Goal: Information Seeking & Learning: Learn about a topic

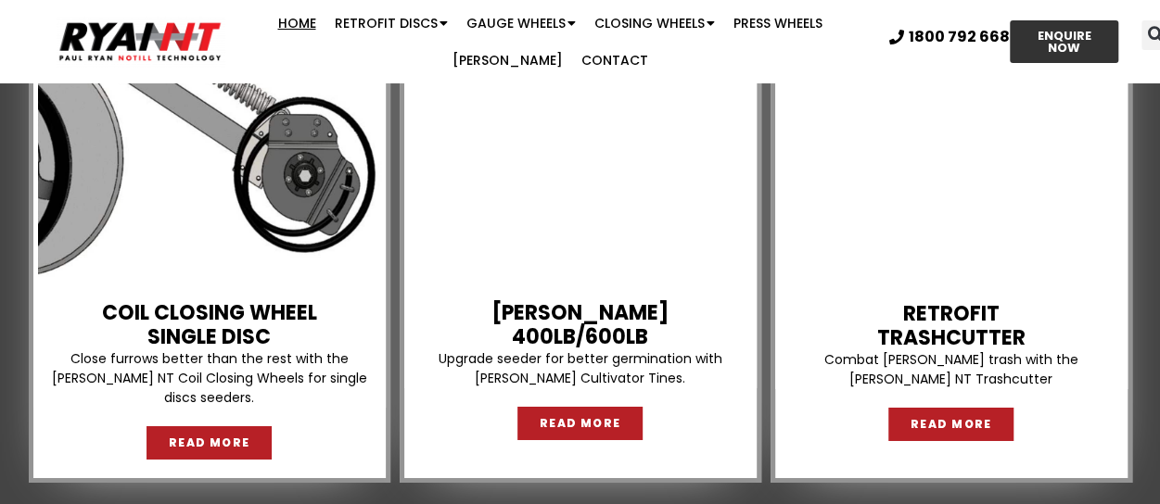
scroll to position [2966, 0]
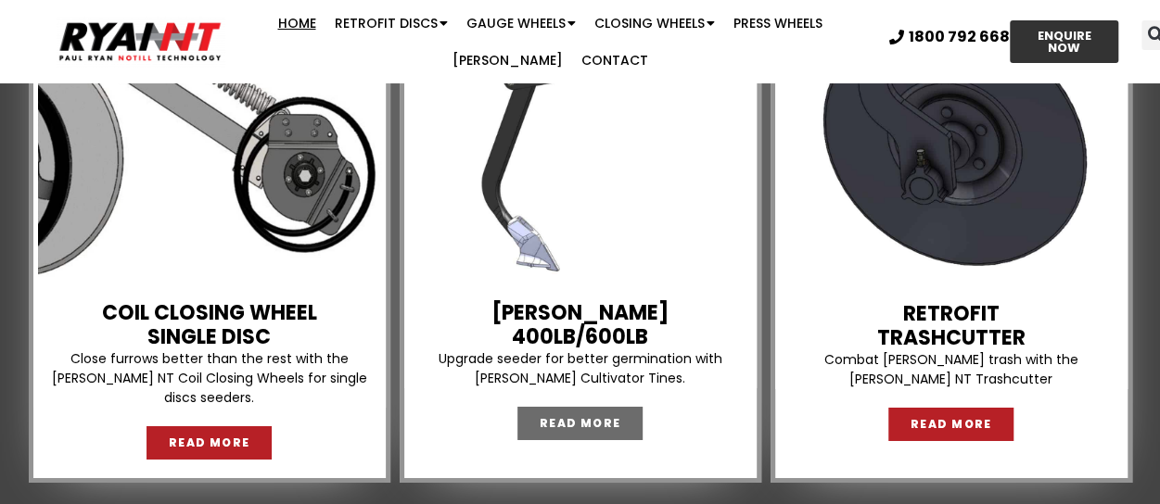
click at [589, 418] on span "READ MORE" at bounding box center [580, 423] width 82 height 11
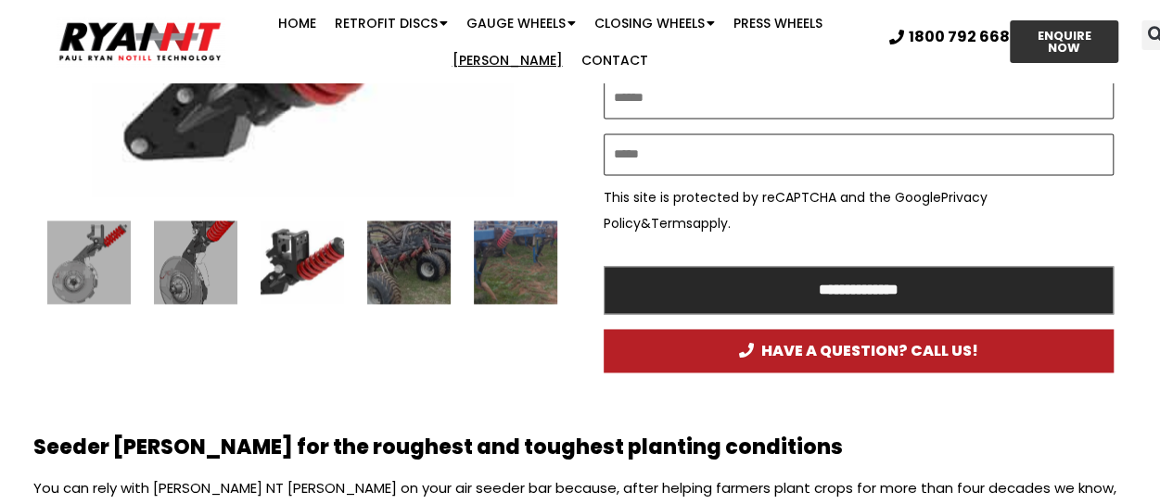
scroll to position [1205, 0]
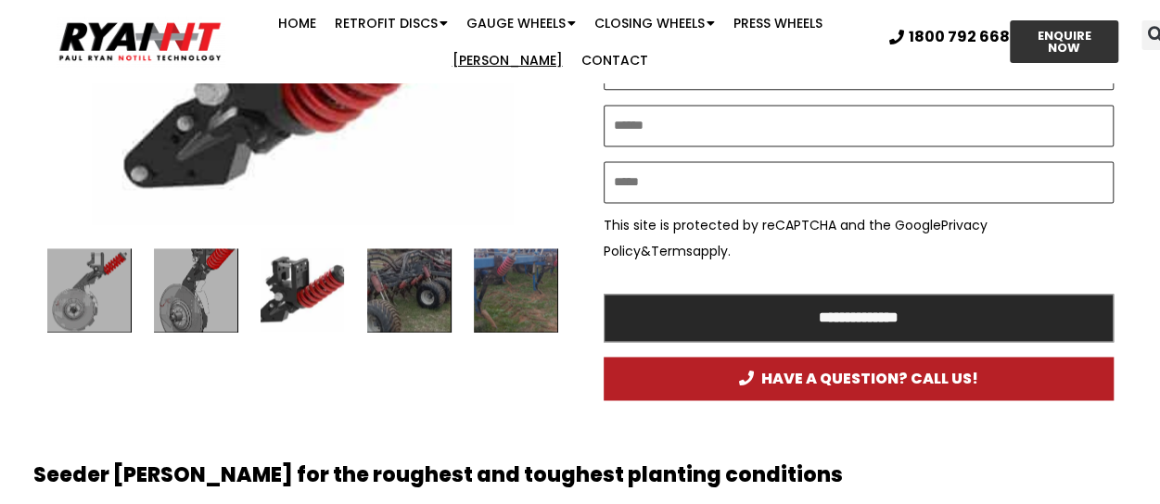
click at [299, 286] on div "Ryan NT (RFM NT) Ryan Tyne Cultivator Tine" at bounding box center [301, 289] width 83 height 83
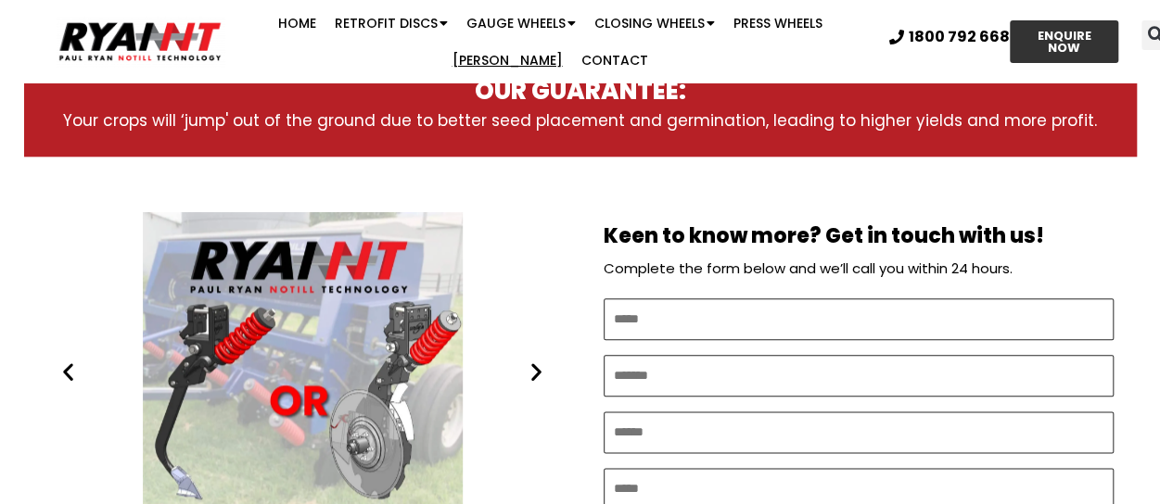
scroll to position [927, 0]
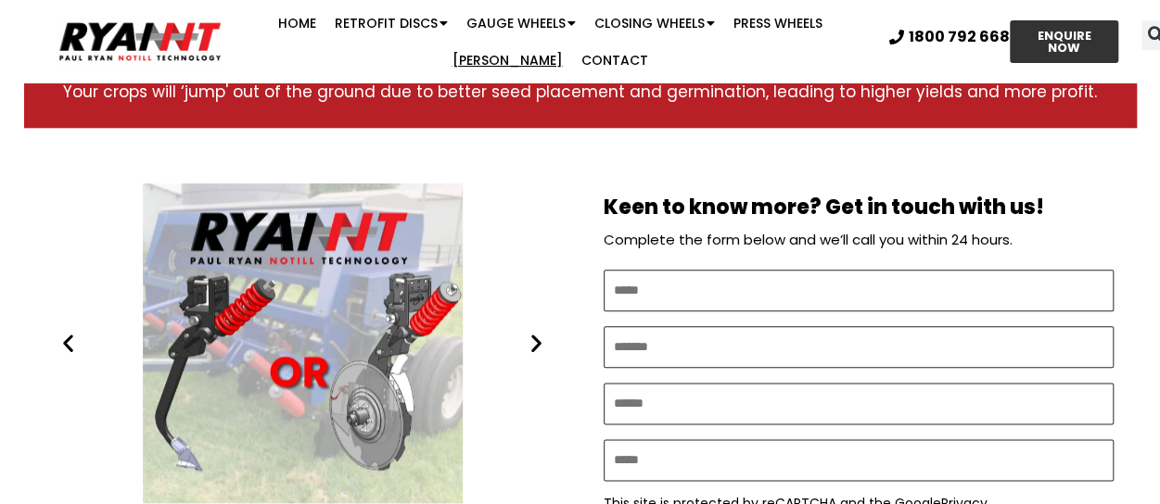
click at [297, 355] on div "RYAN NT Double Disc OR tynes. Seeder bar." at bounding box center [302, 344] width 510 height 320
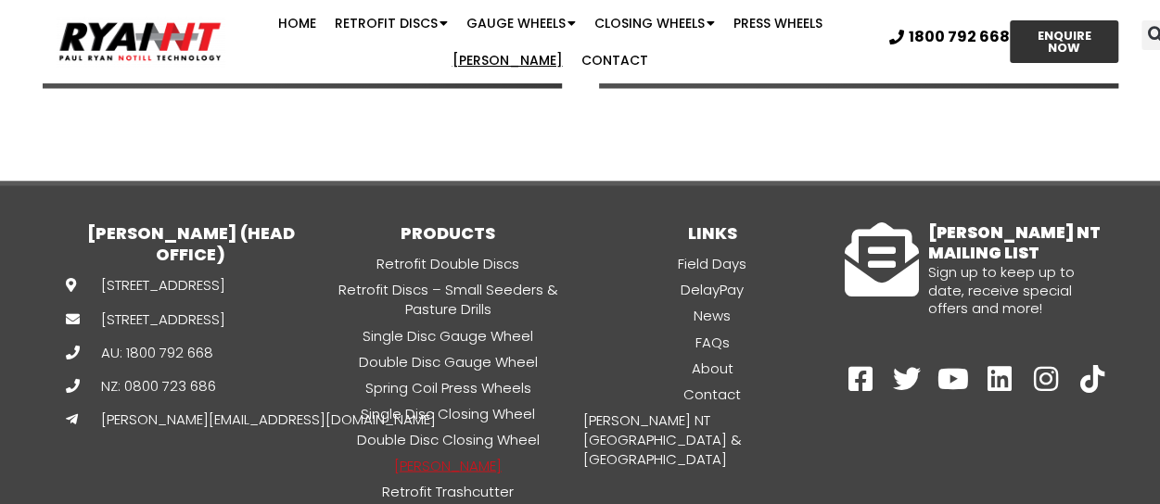
scroll to position [4885, 0]
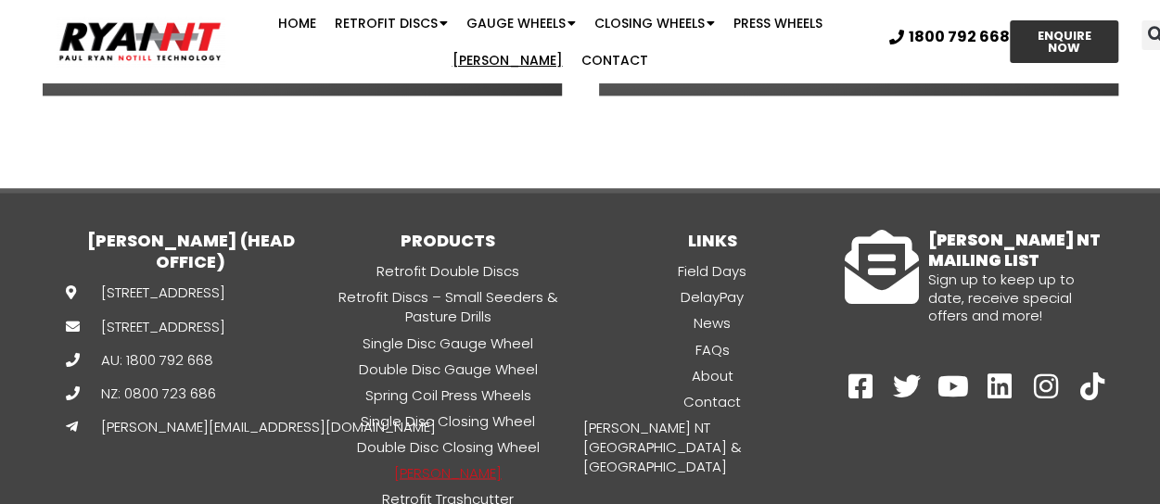
click at [436, 462] on link "[PERSON_NAME]" at bounding box center [448, 472] width 264 height 21
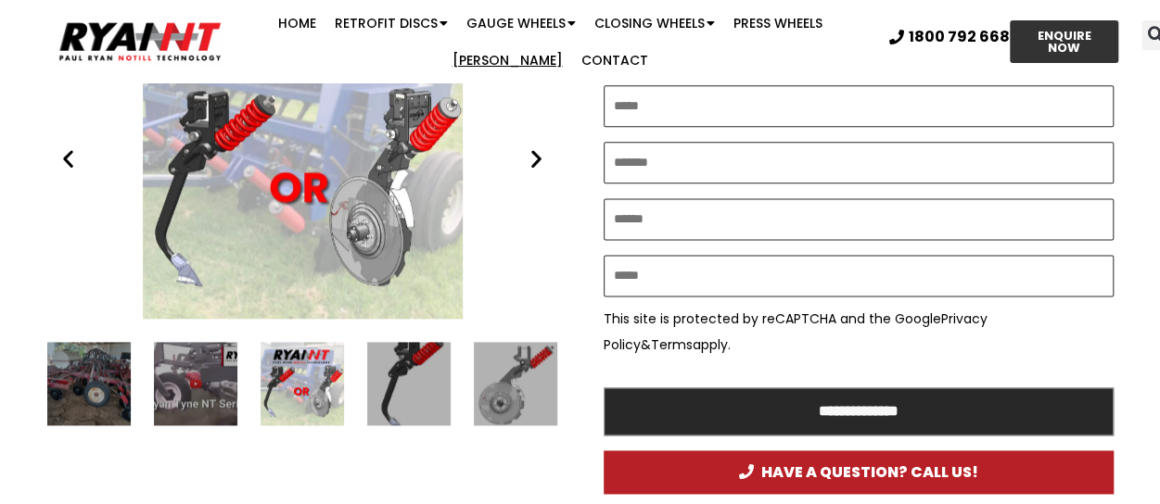
scroll to position [1112, 0]
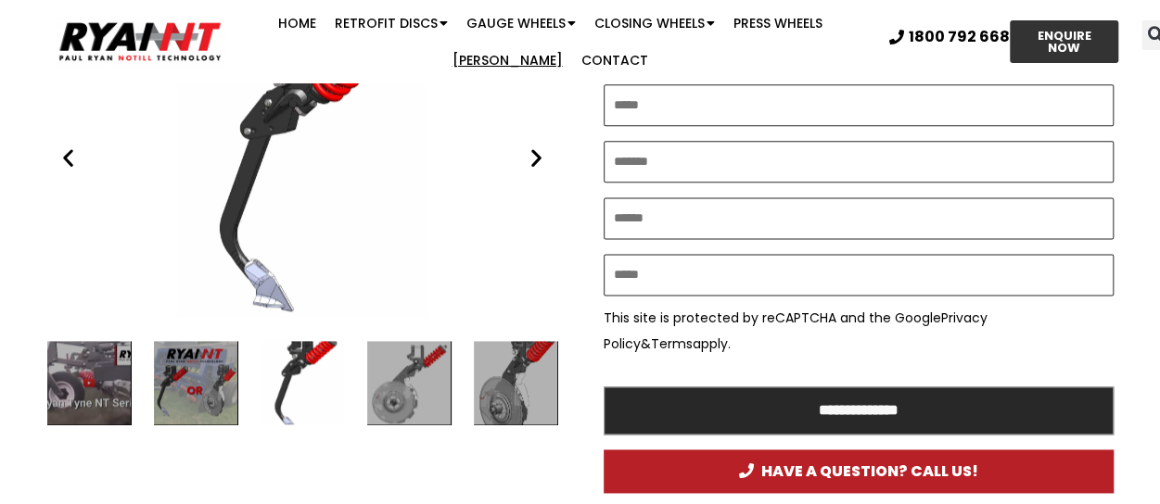
click at [541, 157] on icon "Next slide" at bounding box center [536, 157] width 23 height 23
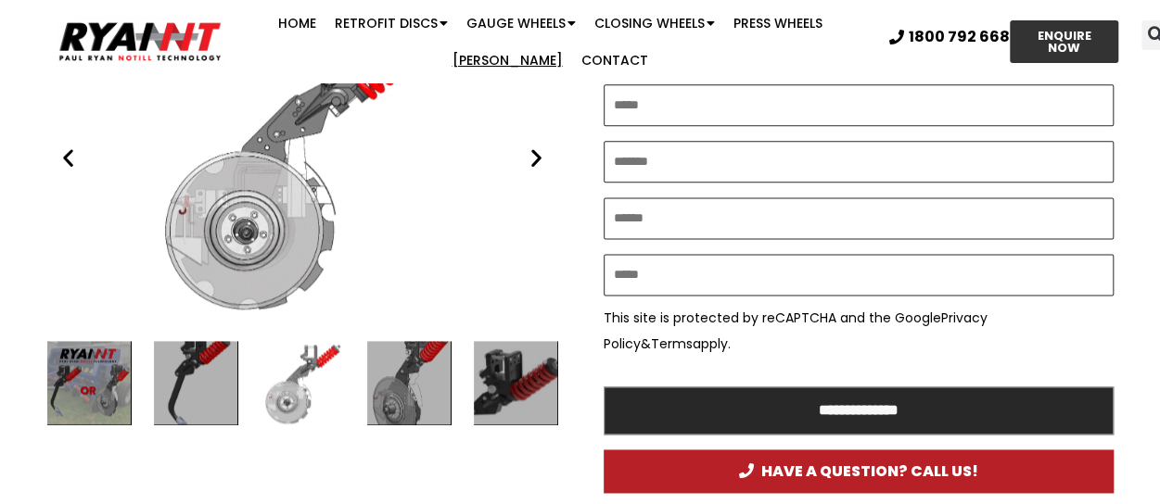
click at [541, 157] on icon "Next slide" at bounding box center [536, 157] width 23 height 23
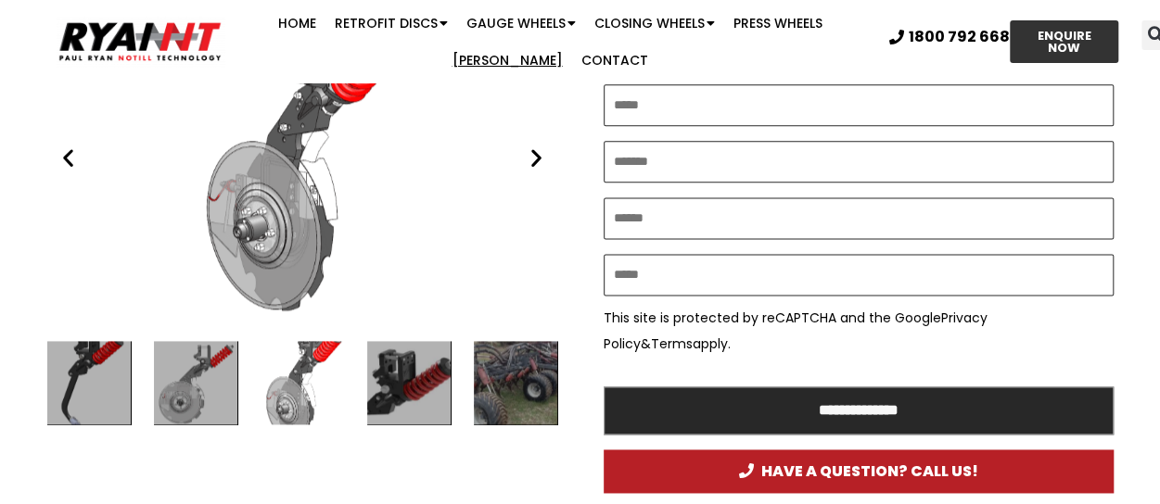
click at [541, 157] on icon "Next slide" at bounding box center [536, 157] width 23 height 23
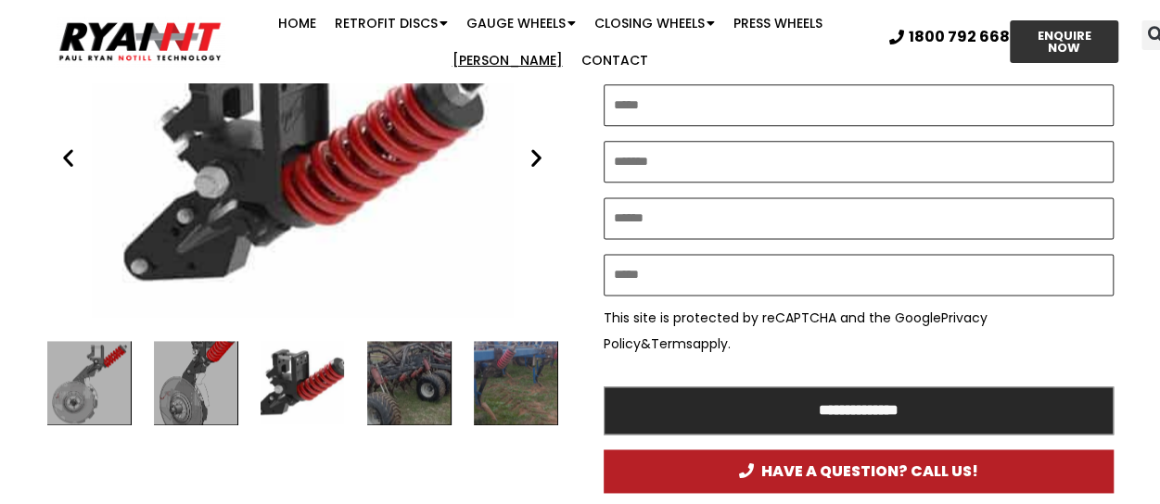
scroll to position [1020, 0]
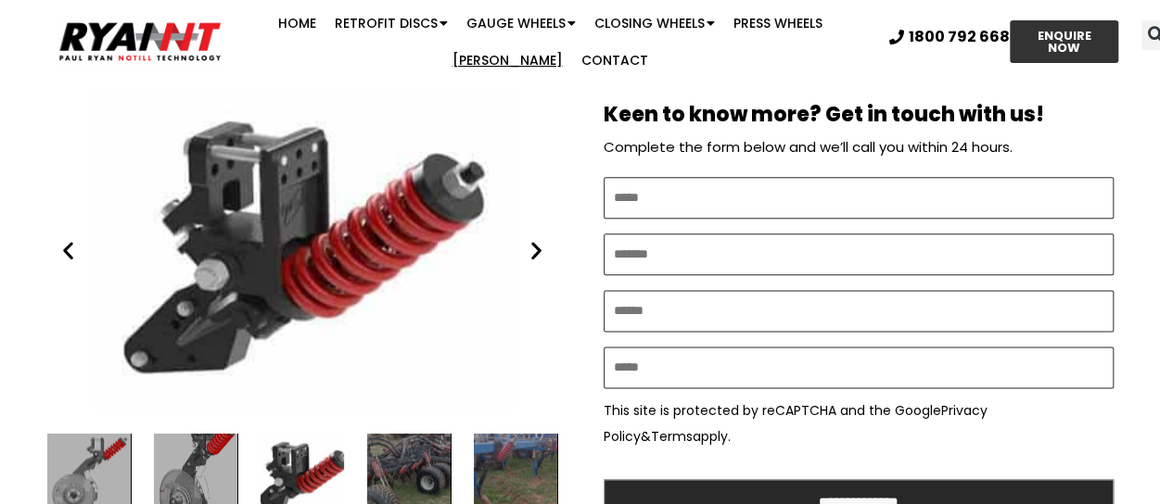
click at [241, 183] on div "Ryan NT (RFM NT) Ryan Tyne Cultivator Tine" at bounding box center [302, 251] width 510 height 320
click at [234, 291] on div "Ryan NT (RFM NT) Ryan Tyne Cultivator Tine" at bounding box center [302, 251] width 510 height 320
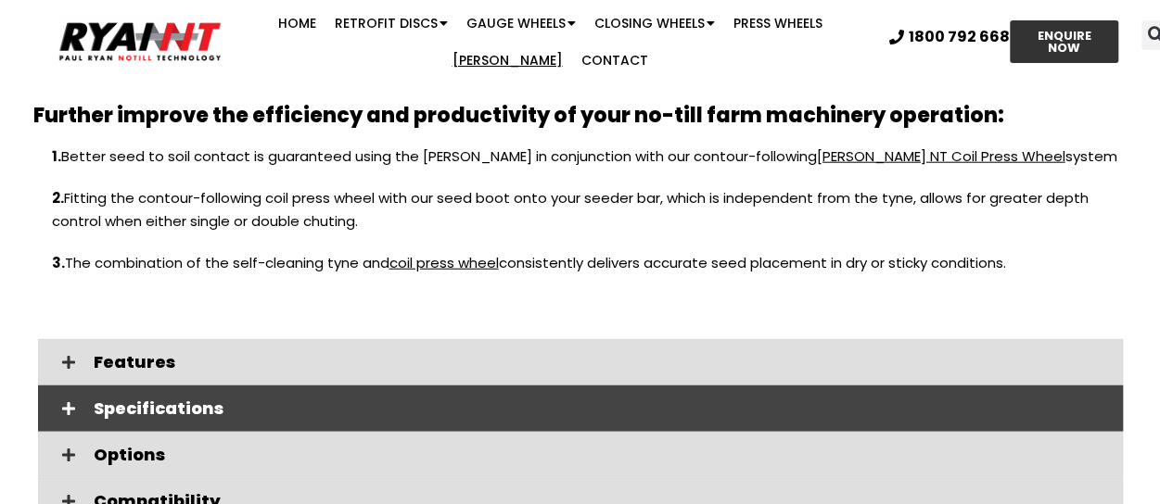
scroll to position [2225, 0]
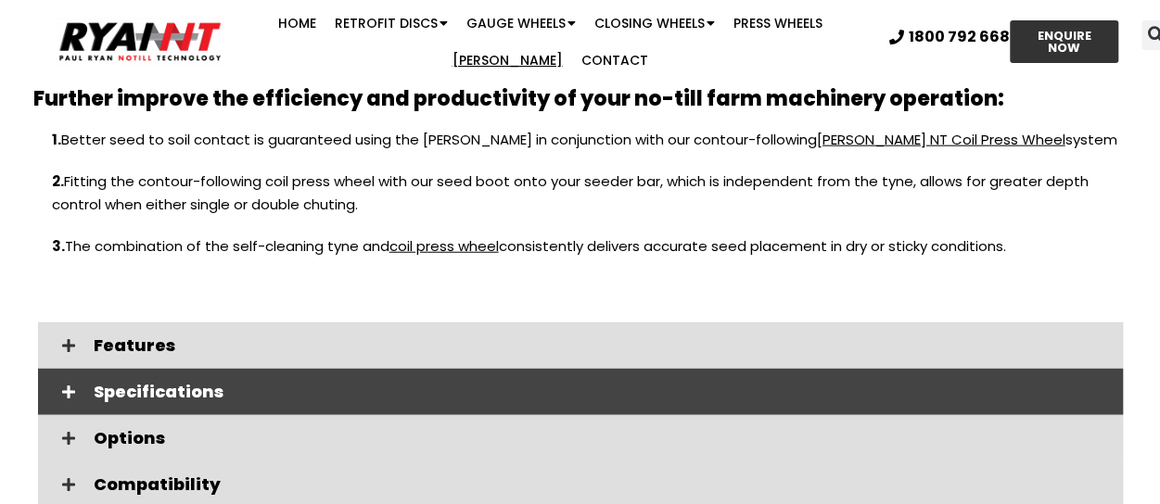
click at [174, 384] on span "Specifications" at bounding box center [601, 392] width 1014 height 17
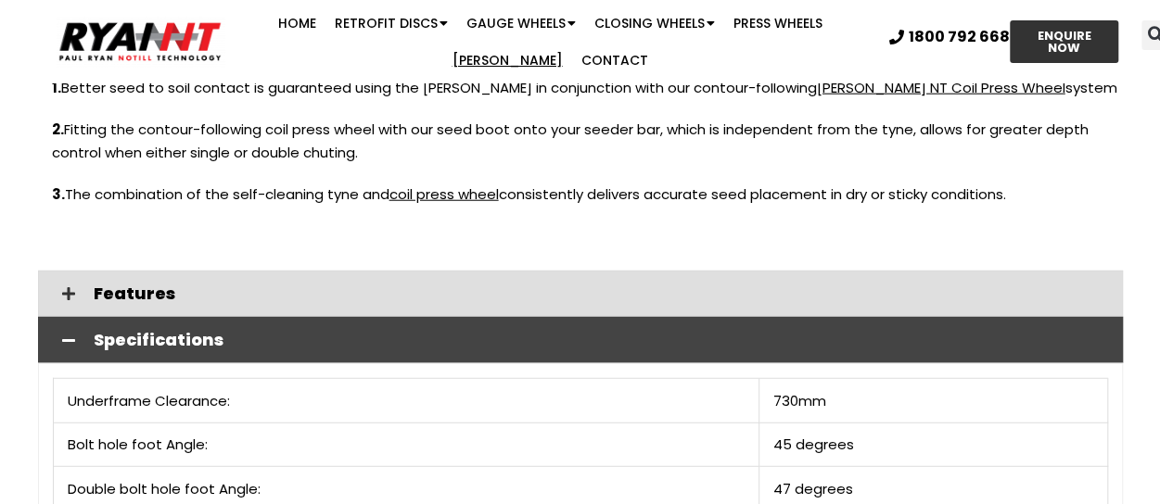
scroll to position [2317, 0]
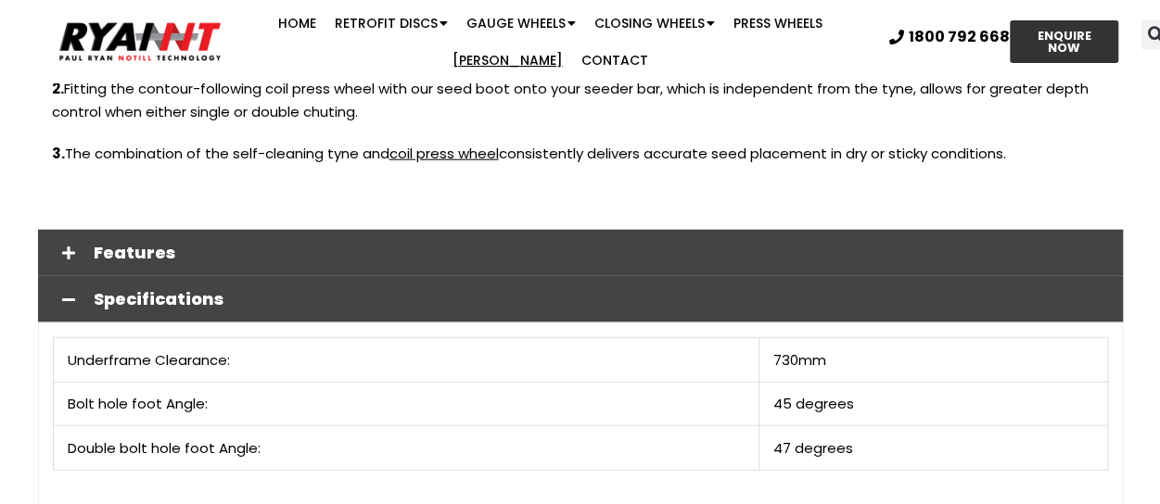
click at [438, 245] on span "Features" at bounding box center [601, 253] width 1014 height 17
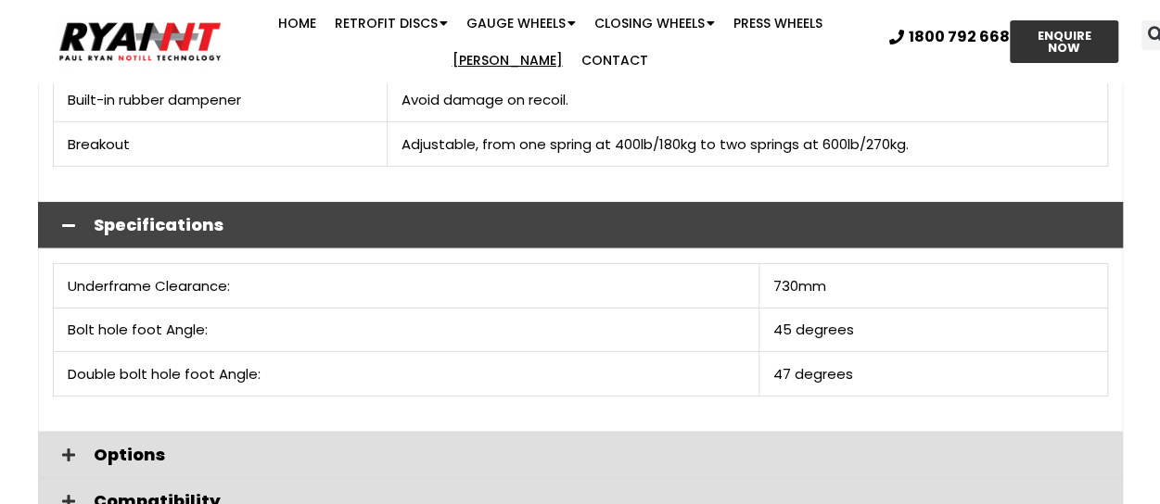
scroll to position [2781, 0]
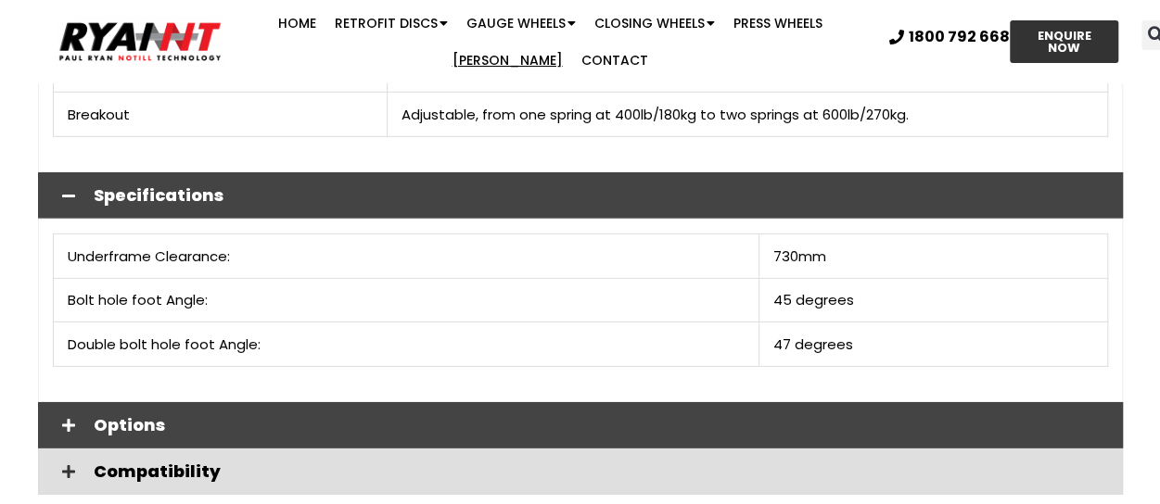
click at [297, 417] on span "Options" at bounding box center [601, 425] width 1014 height 17
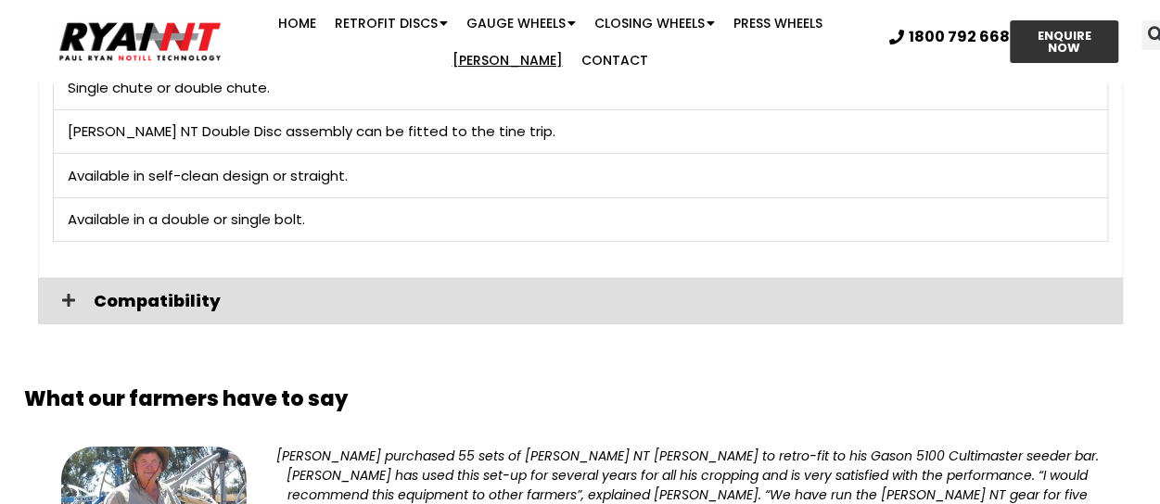
scroll to position [3244, 0]
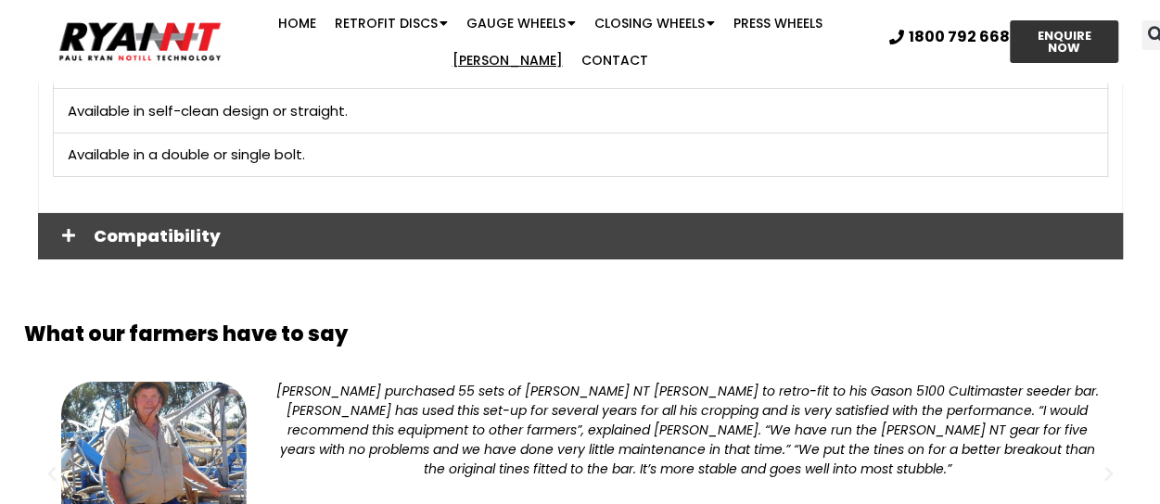
click at [315, 228] on span "Compatibility" at bounding box center [601, 236] width 1014 height 17
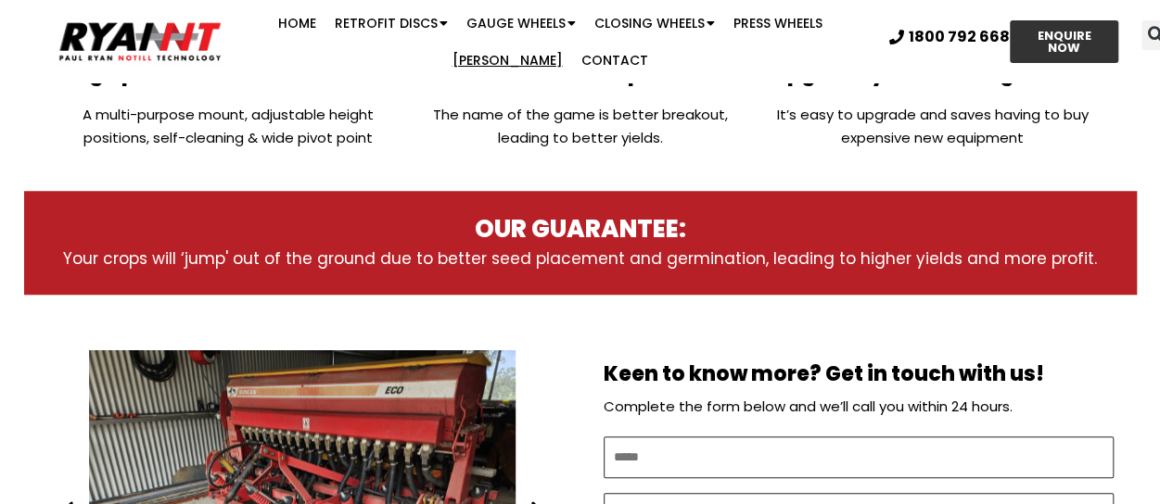
scroll to position [927, 0]
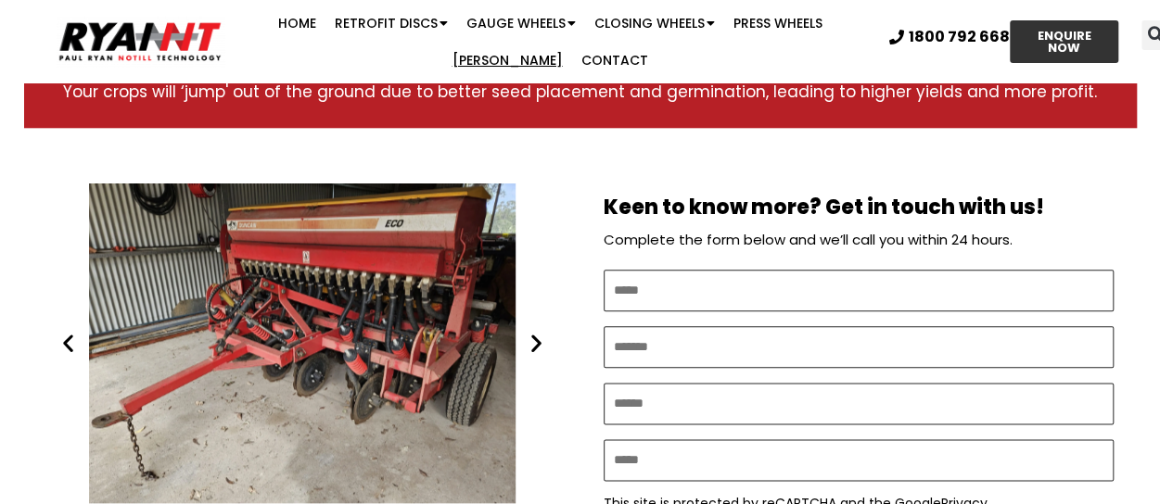
click at [530, 339] on icon "Next slide" at bounding box center [536, 343] width 23 height 23
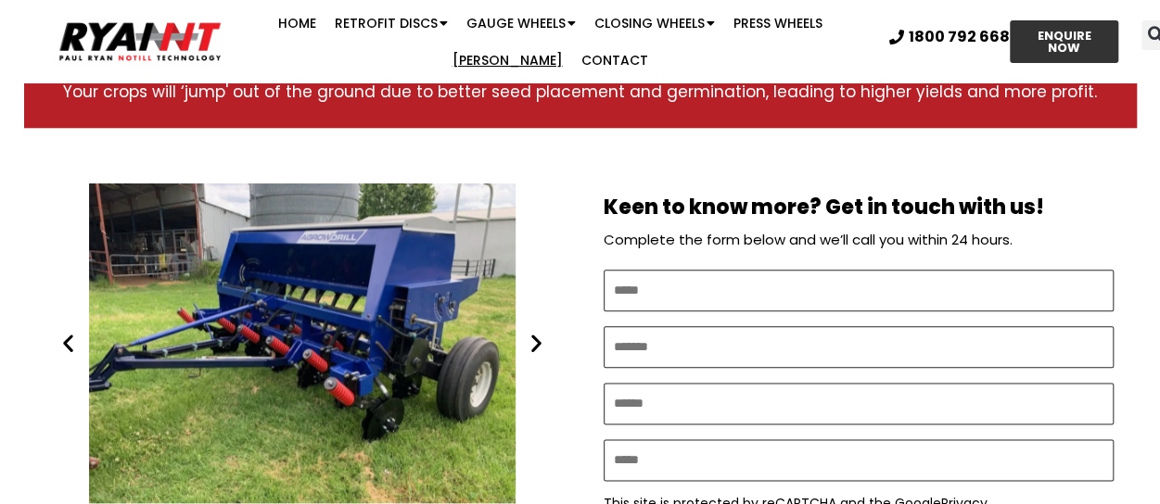
click at [535, 339] on icon "Next slide" at bounding box center [536, 343] width 23 height 23
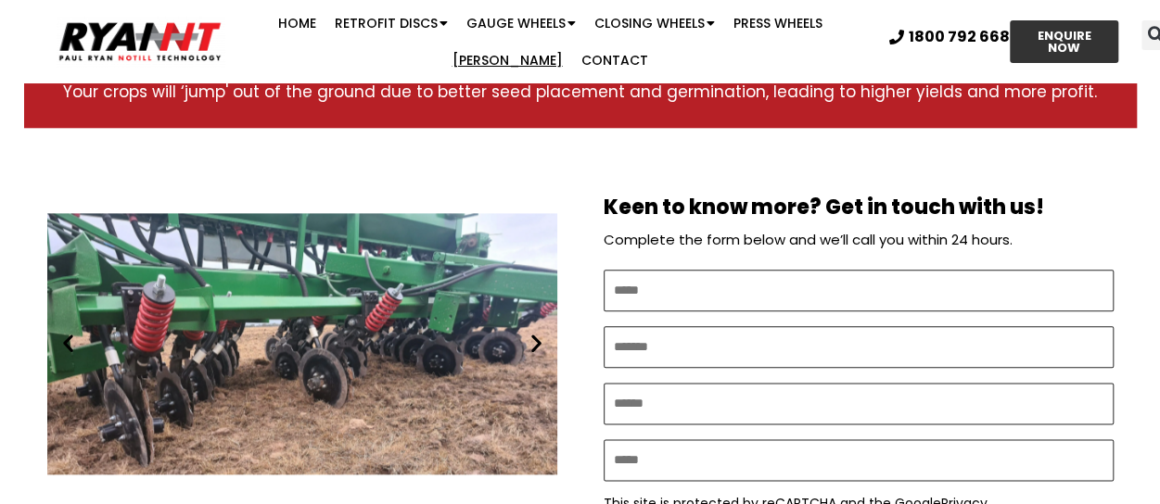
click at [535, 339] on icon "Next slide" at bounding box center [536, 343] width 23 height 23
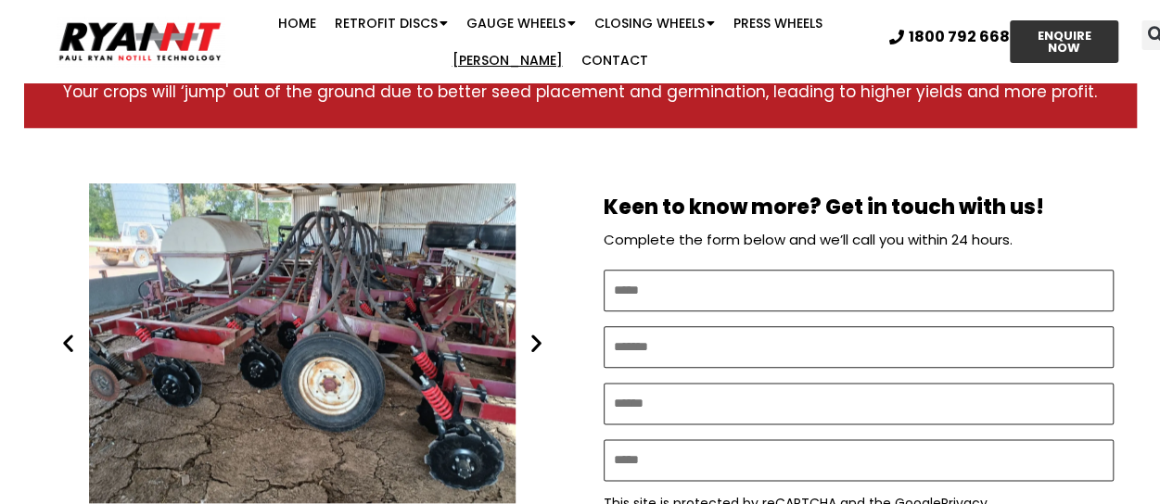
click at [535, 339] on icon "Next slide" at bounding box center [536, 343] width 23 height 23
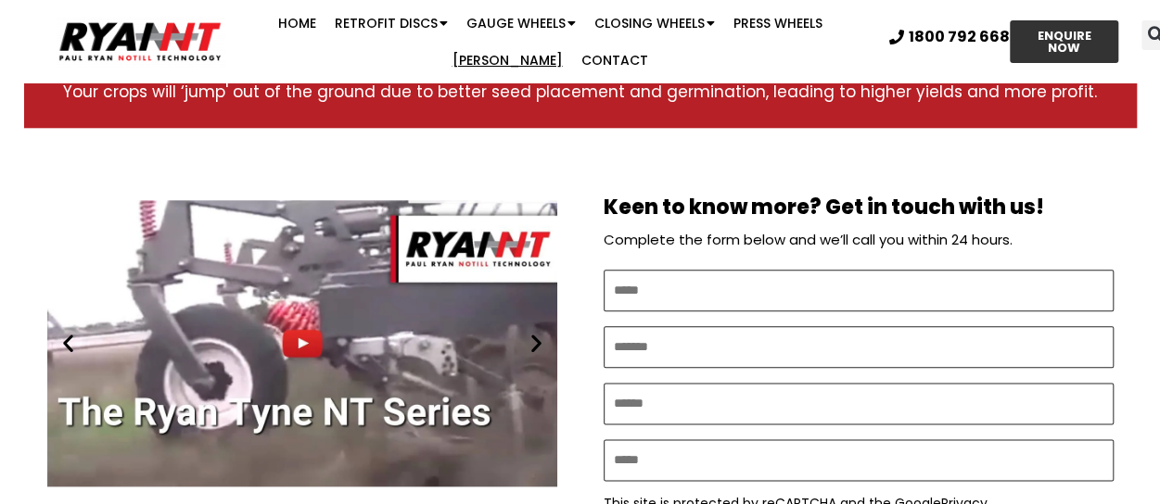
click at [535, 339] on icon "Next slide" at bounding box center [536, 343] width 23 height 23
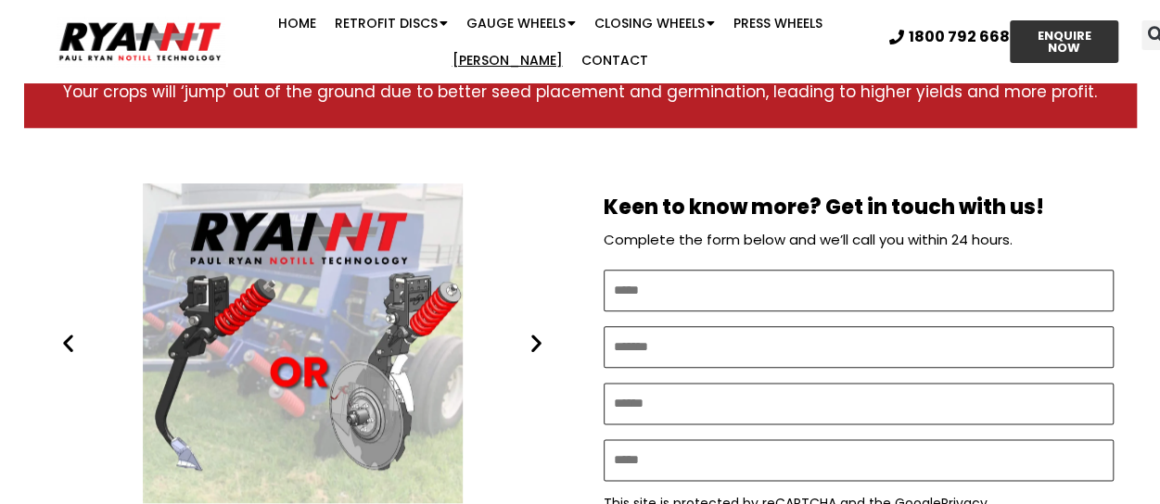
click at [535, 339] on icon "Next slide" at bounding box center [536, 343] width 23 height 23
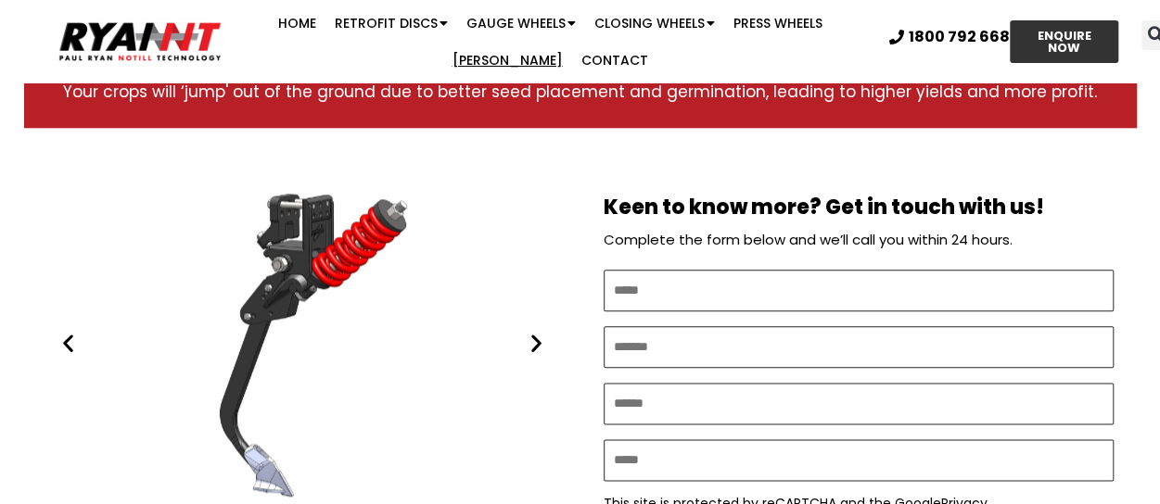
click at [535, 338] on icon "Next slide" at bounding box center [536, 343] width 23 height 23
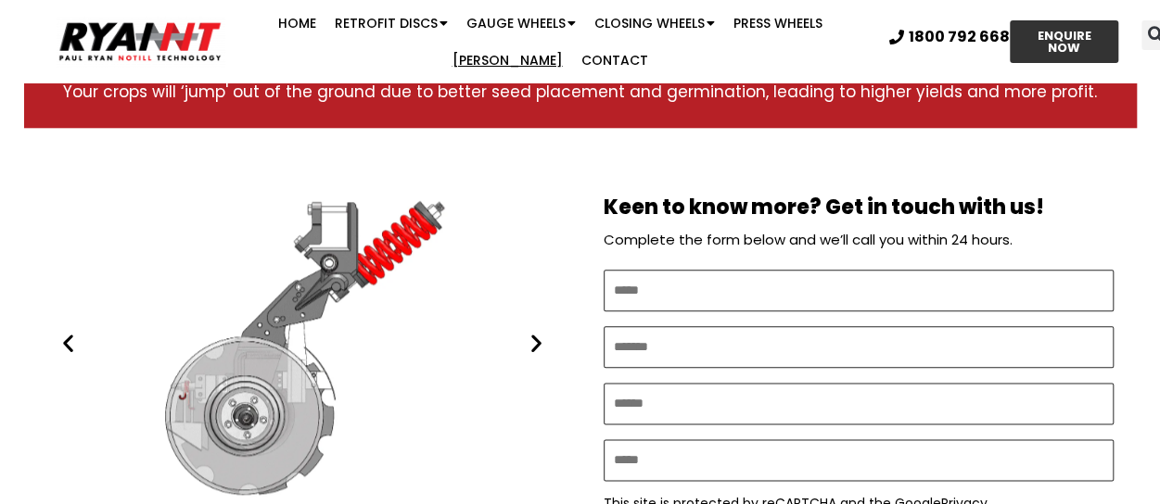
click at [535, 338] on icon "Next slide" at bounding box center [536, 343] width 23 height 23
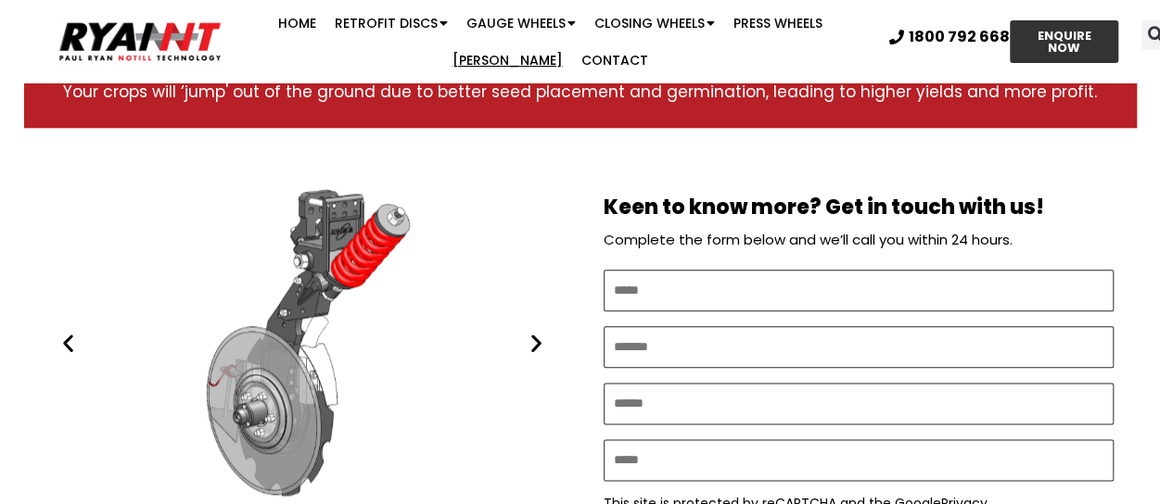
click at [535, 338] on icon "Next slide" at bounding box center [536, 343] width 23 height 23
